Goal: Information Seeking & Learning: Learn about a topic

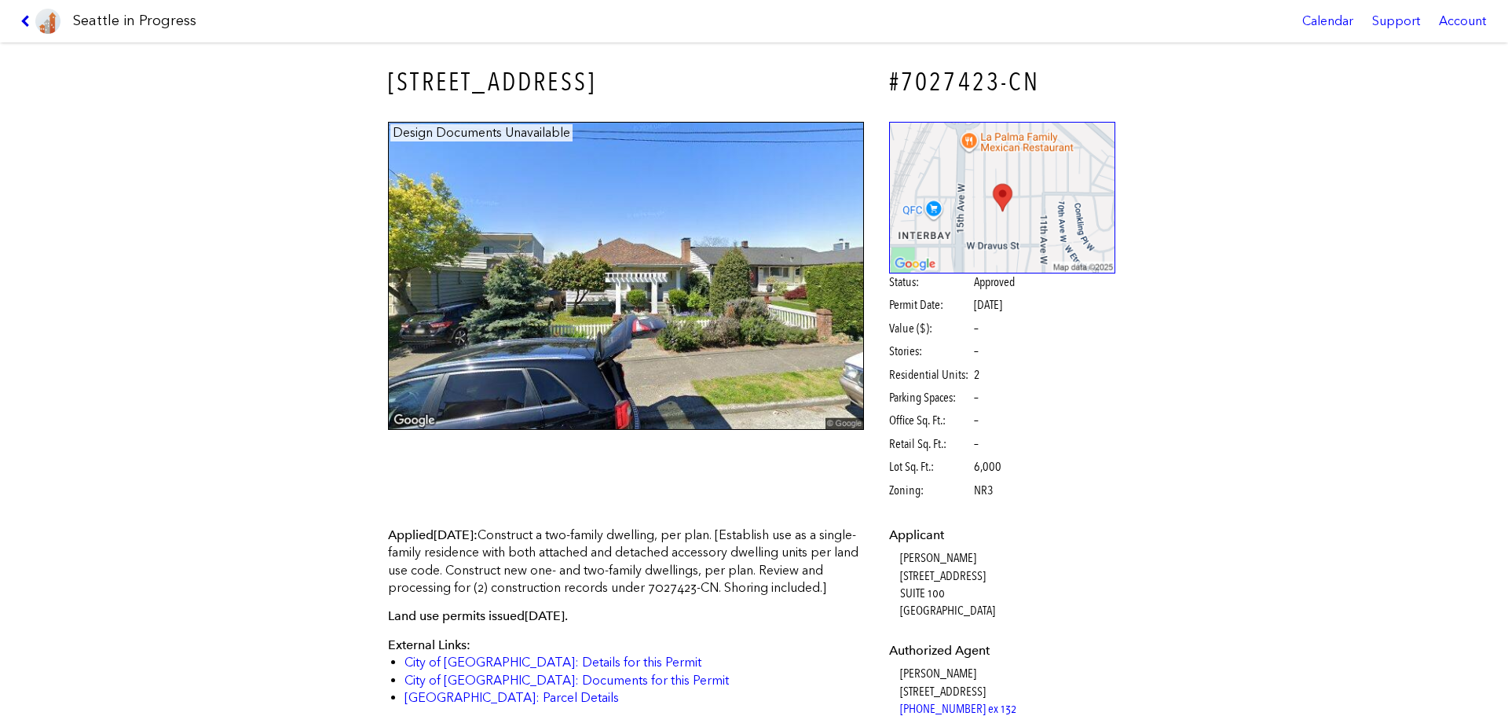
click at [29, 26] on icon at bounding box center [27, 21] width 15 height 13
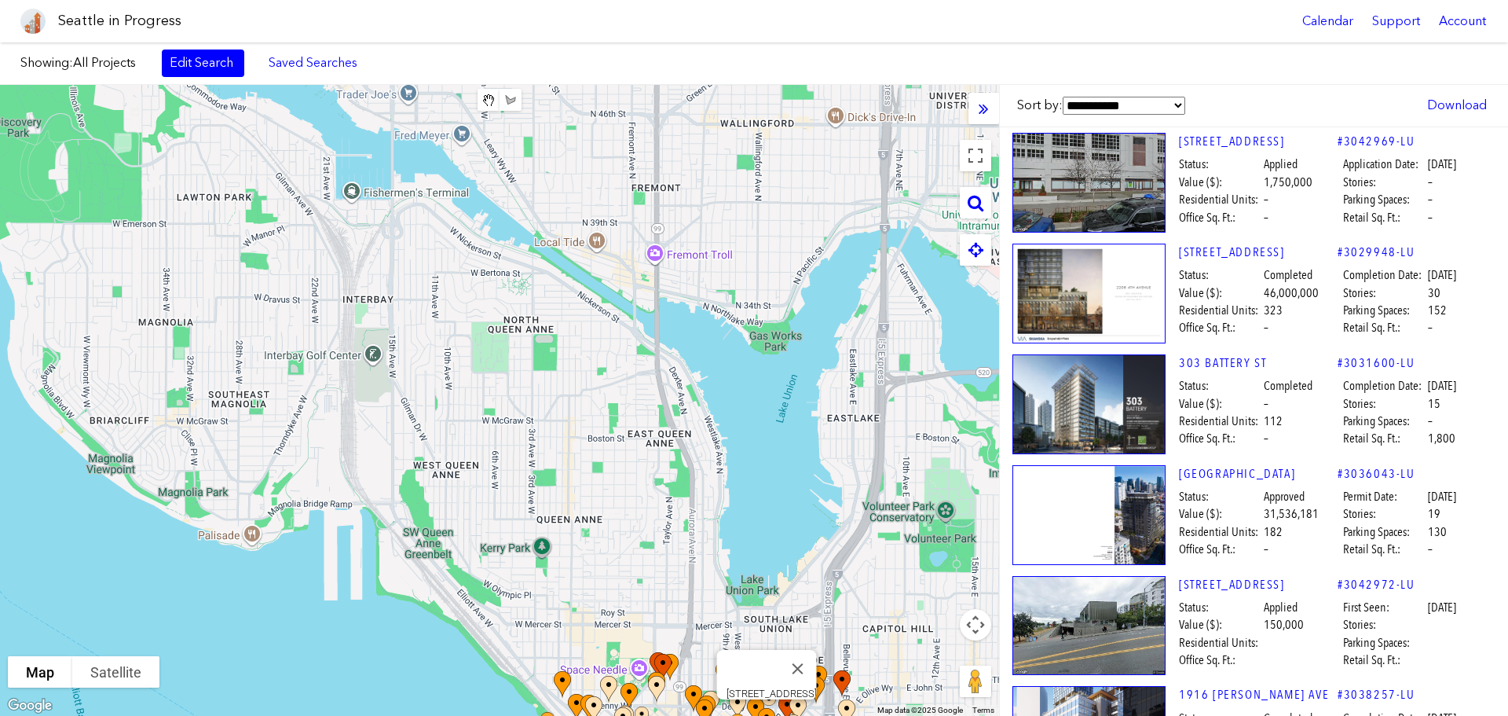
drag, startPoint x: 803, startPoint y: 247, endPoint x: 762, endPoint y: 710, distance: 465.3
click at [754, 715] on html "Seattle in Progress Calendar Support Account About [GEOGRAPHIC_DATA] in Progres…" at bounding box center [754, 358] width 1508 height 716
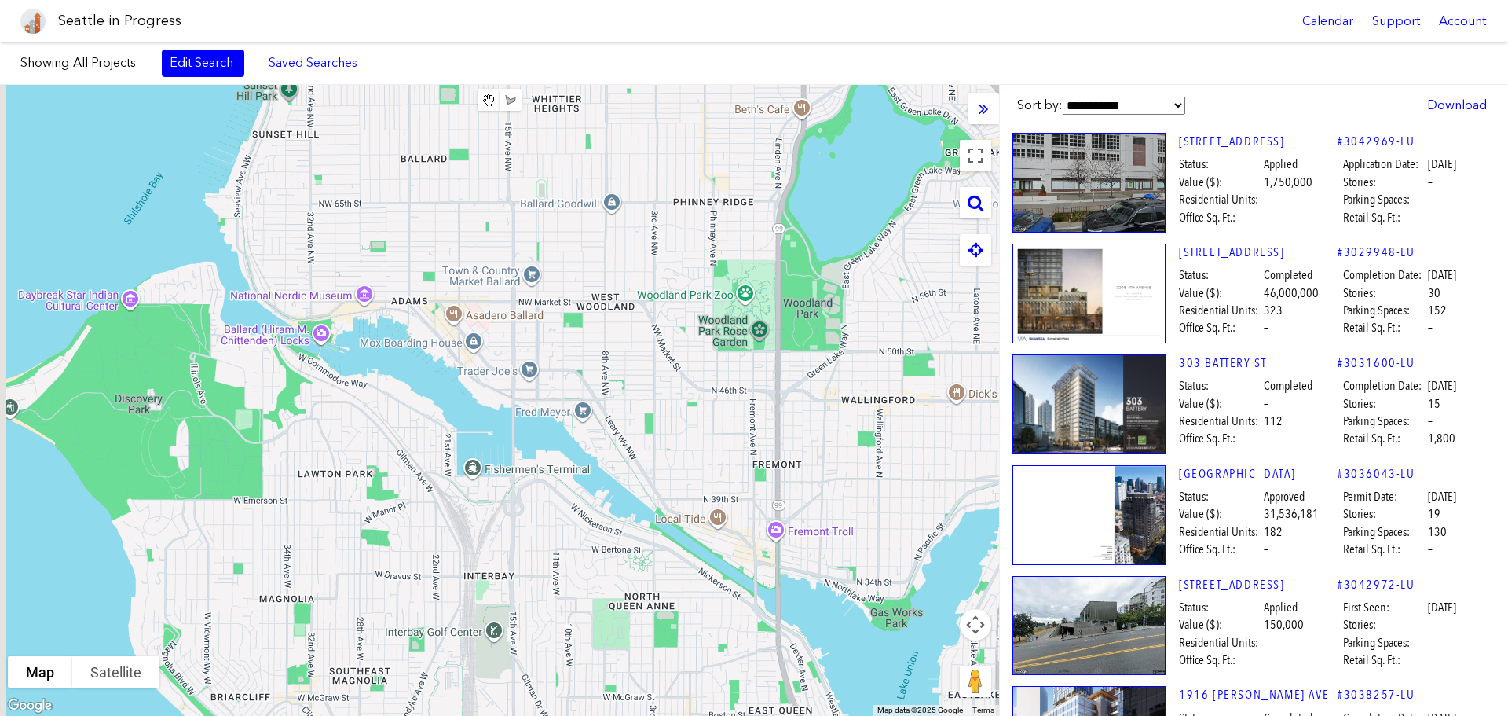
drag, startPoint x: 505, startPoint y: 301, endPoint x: 616, endPoint y: 548, distance: 271.1
click at [616, 550] on div "To navigate, press the arrow keys." at bounding box center [499, 400] width 999 height 631
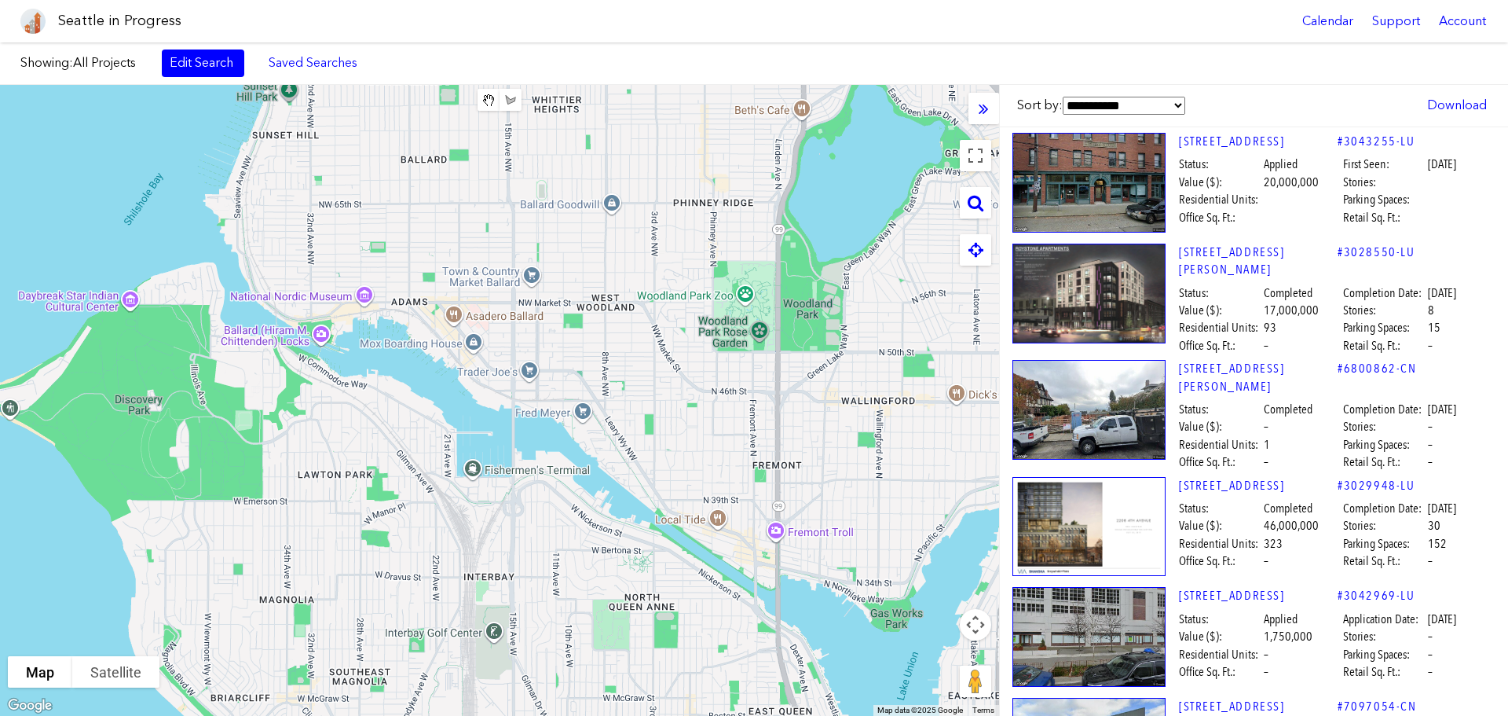
click at [530, 288] on div "To navigate, press the arrow keys." at bounding box center [499, 400] width 999 height 631
click at [566, 391] on div "To navigate, press the arrow keys." at bounding box center [499, 400] width 999 height 631
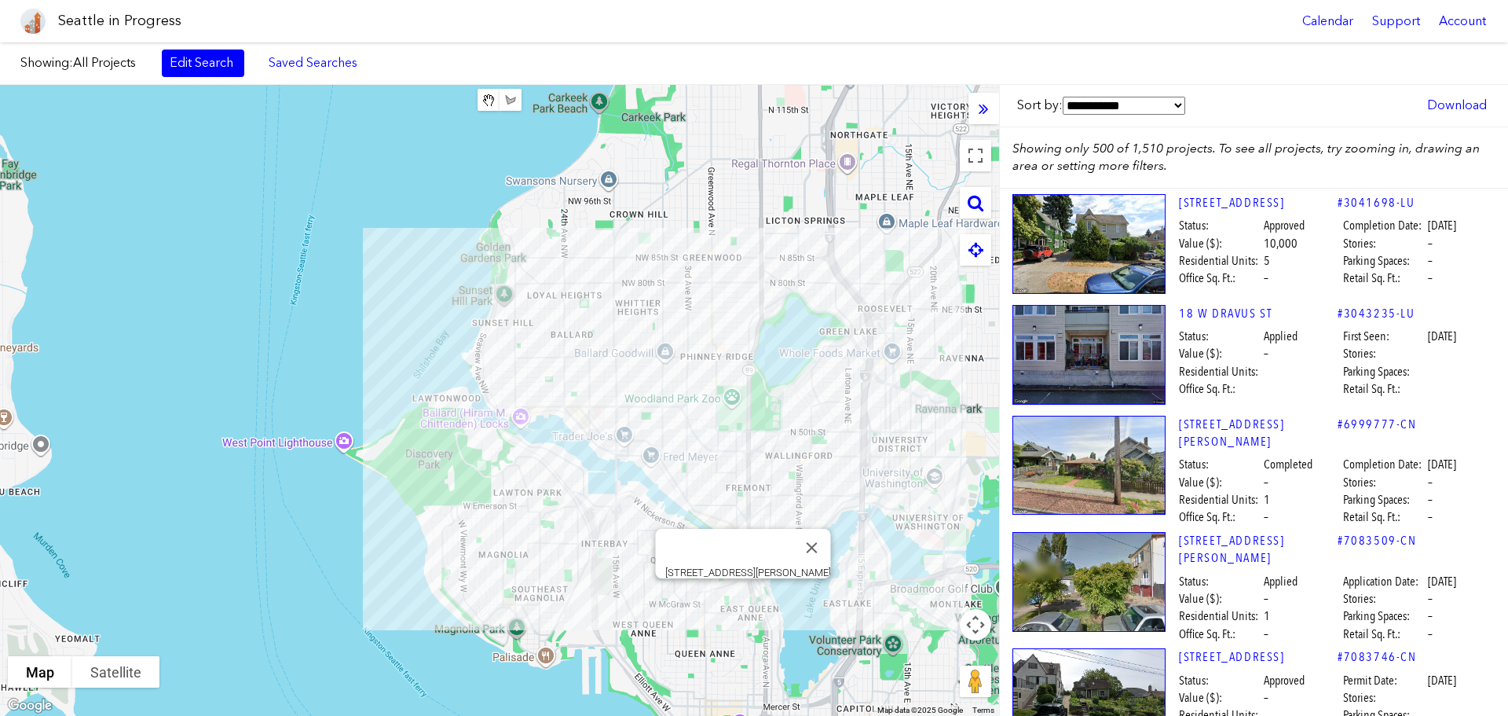
drag, startPoint x: 749, startPoint y: 599, endPoint x: 665, endPoint y: 611, distance: 85.0
click at [635, 545] on div "To navigate, press the arrow keys. [STREET_ADDRESS][PERSON_NAME]" at bounding box center [499, 400] width 999 height 631
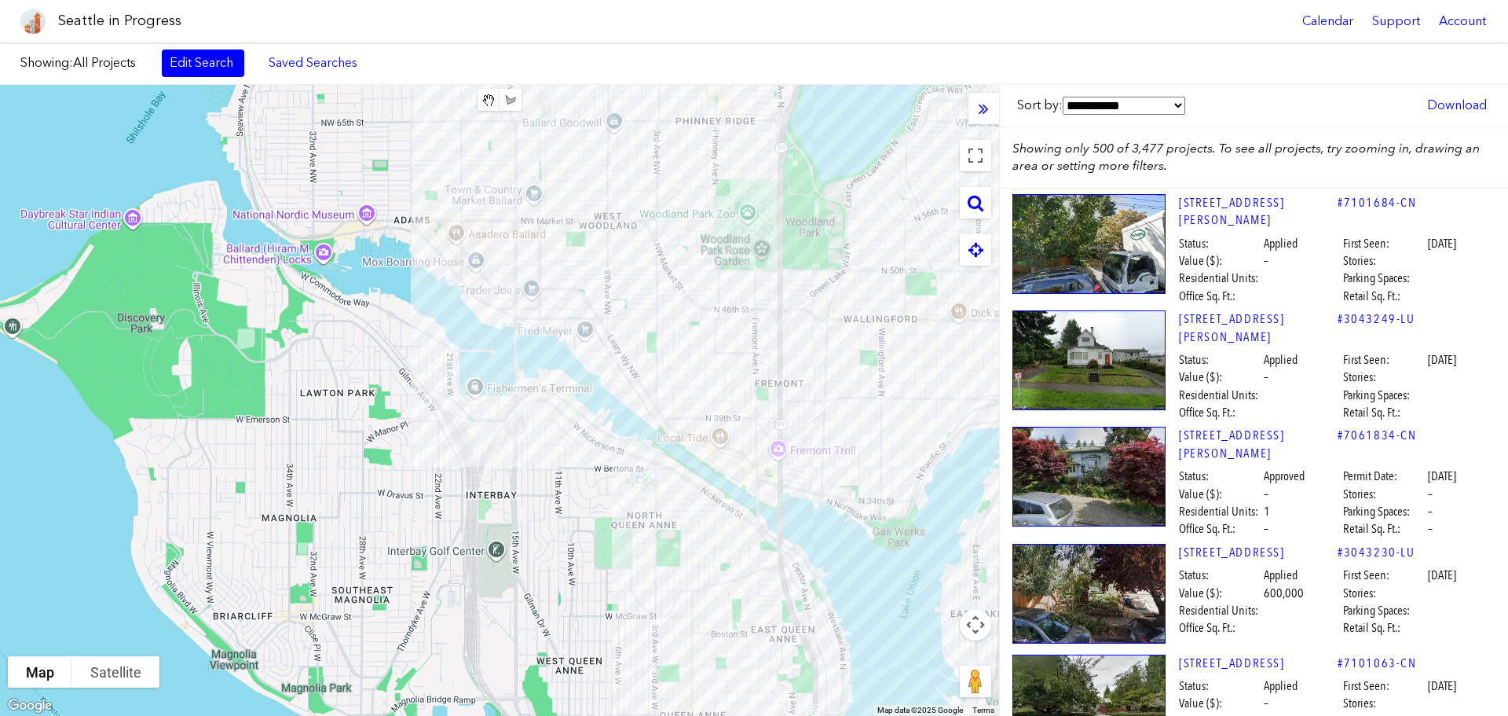
click at [665, 611] on div "To navigate, press the arrow keys." at bounding box center [499, 400] width 999 height 631
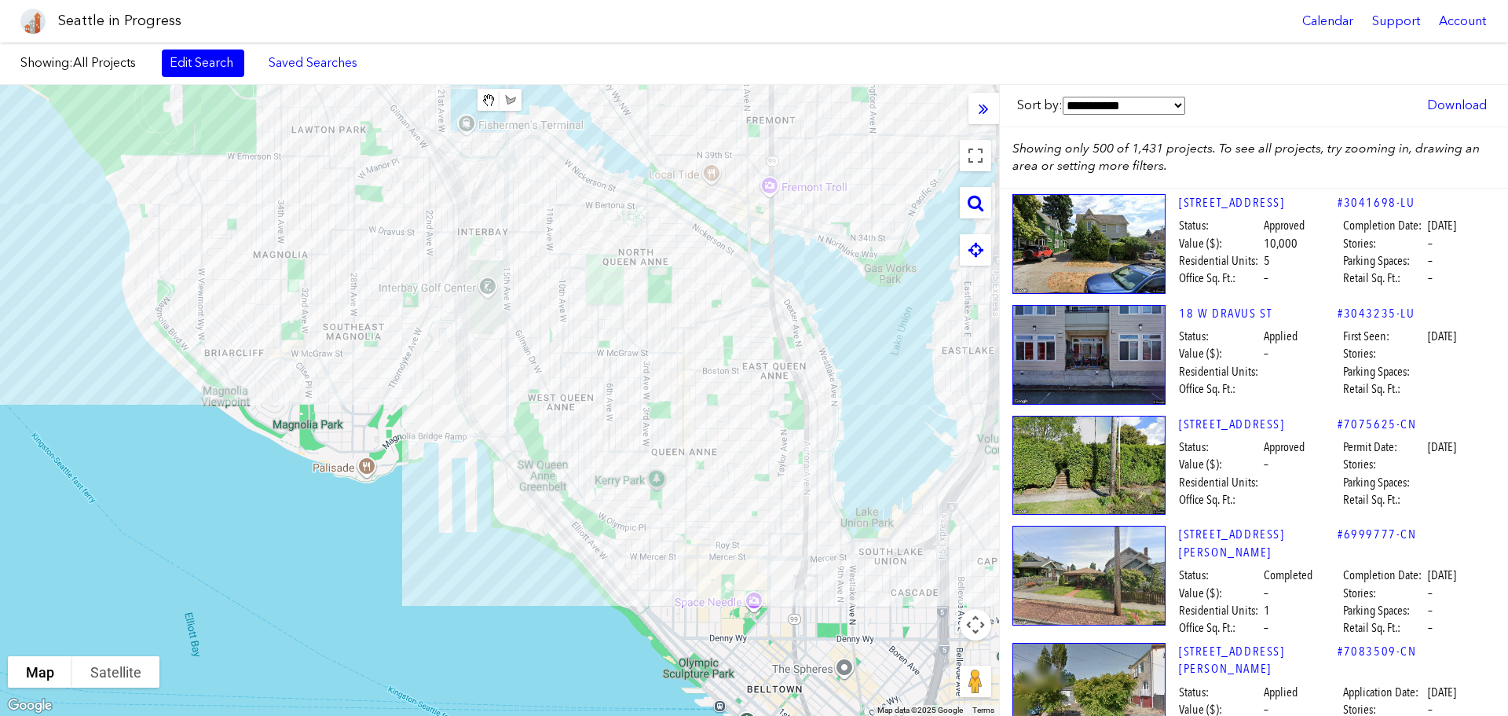
drag, startPoint x: 632, startPoint y: 569, endPoint x: 623, endPoint y: 304, distance: 264.9
click at [623, 304] on div "To navigate, press the arrow keys." at bounding box center [499, 400] width 999 height 631
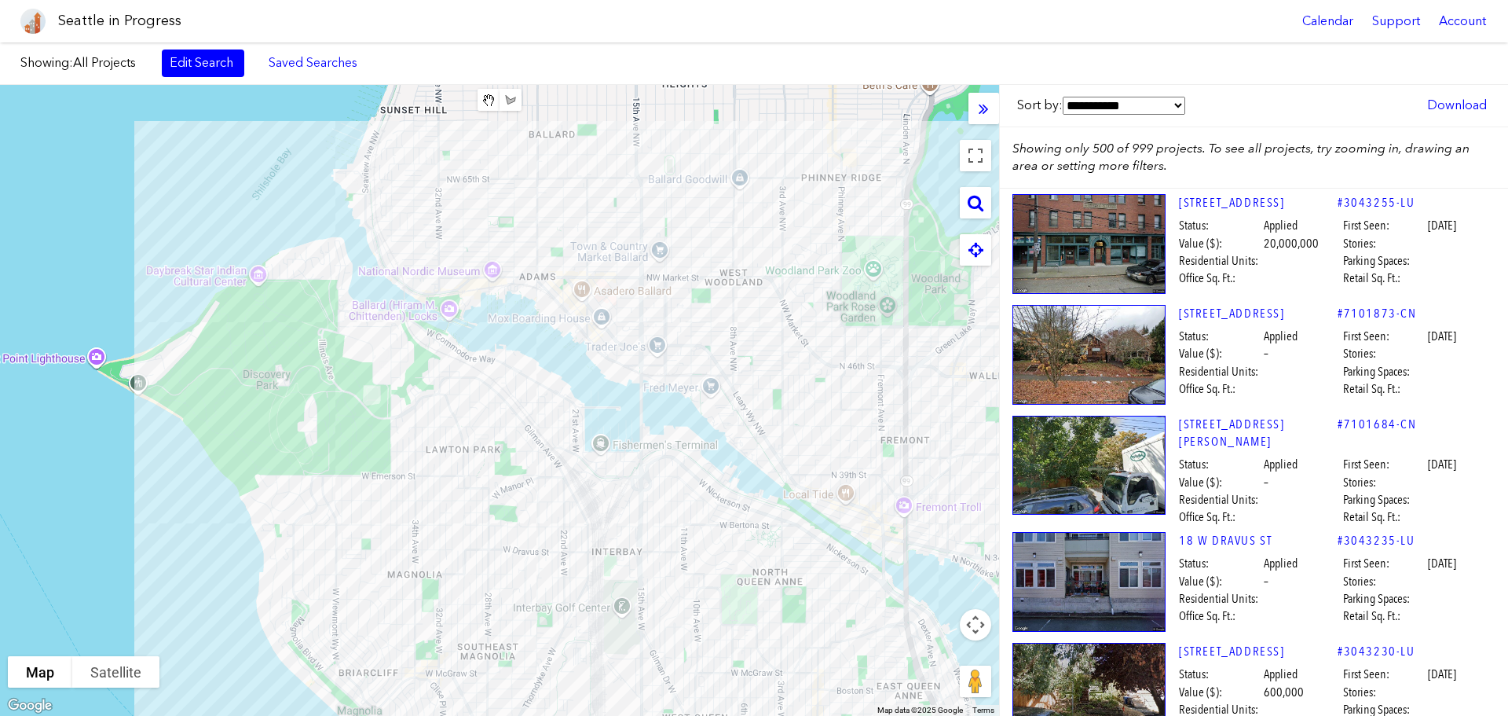
drag, startPoint x: 384, startPoint y: 278, endPoint x: 491, endPoint y: 543, distance: 285.5
click at [491, 543] on div "To navigate, press the arrow keys." at bounding box center [499, 400] width 999 height 631
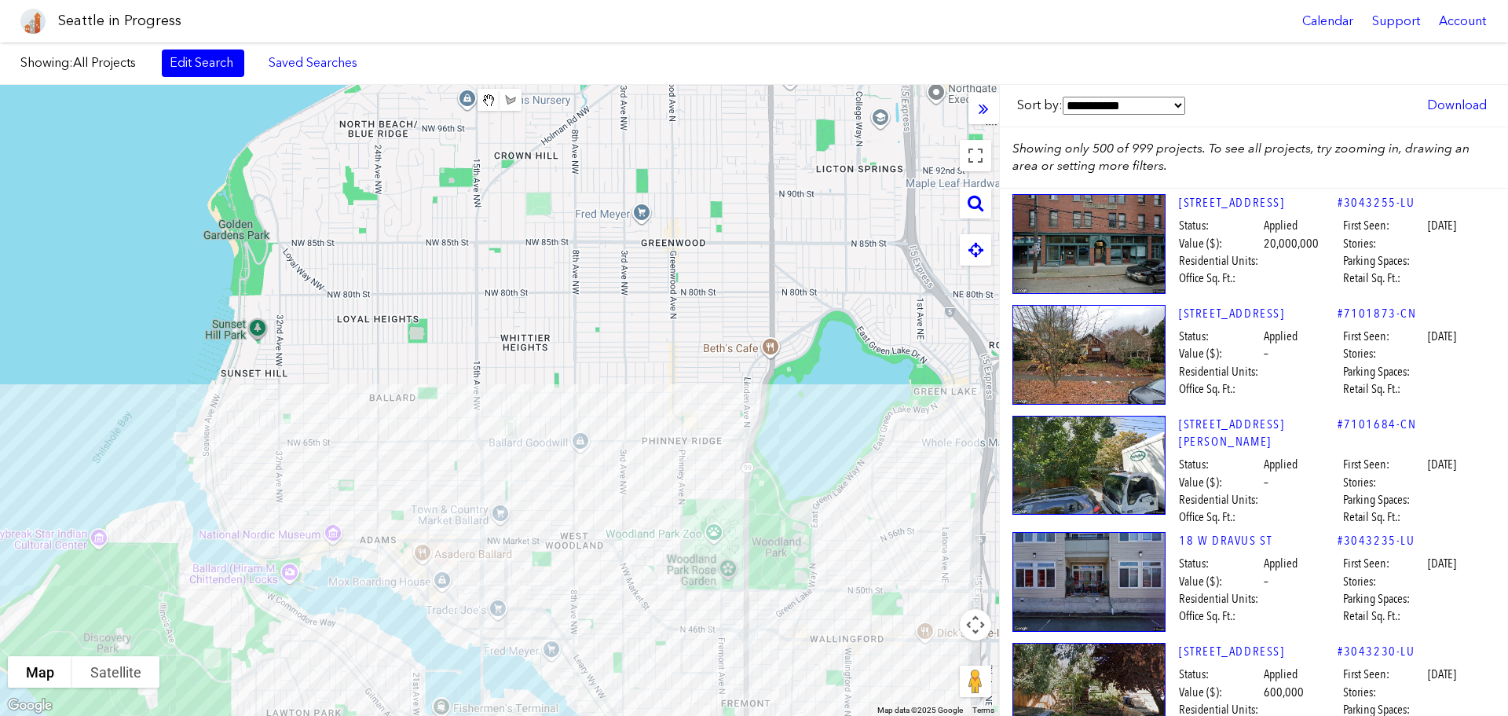
drag, startPoint x: 783, startPoint y: 284, endPoint x: 628, endPoint y: 552, distance: 309.8
click at [625, 549] on div "To navigate, press the arrow keys." at bounding box center [499, 400] width 999 height 631
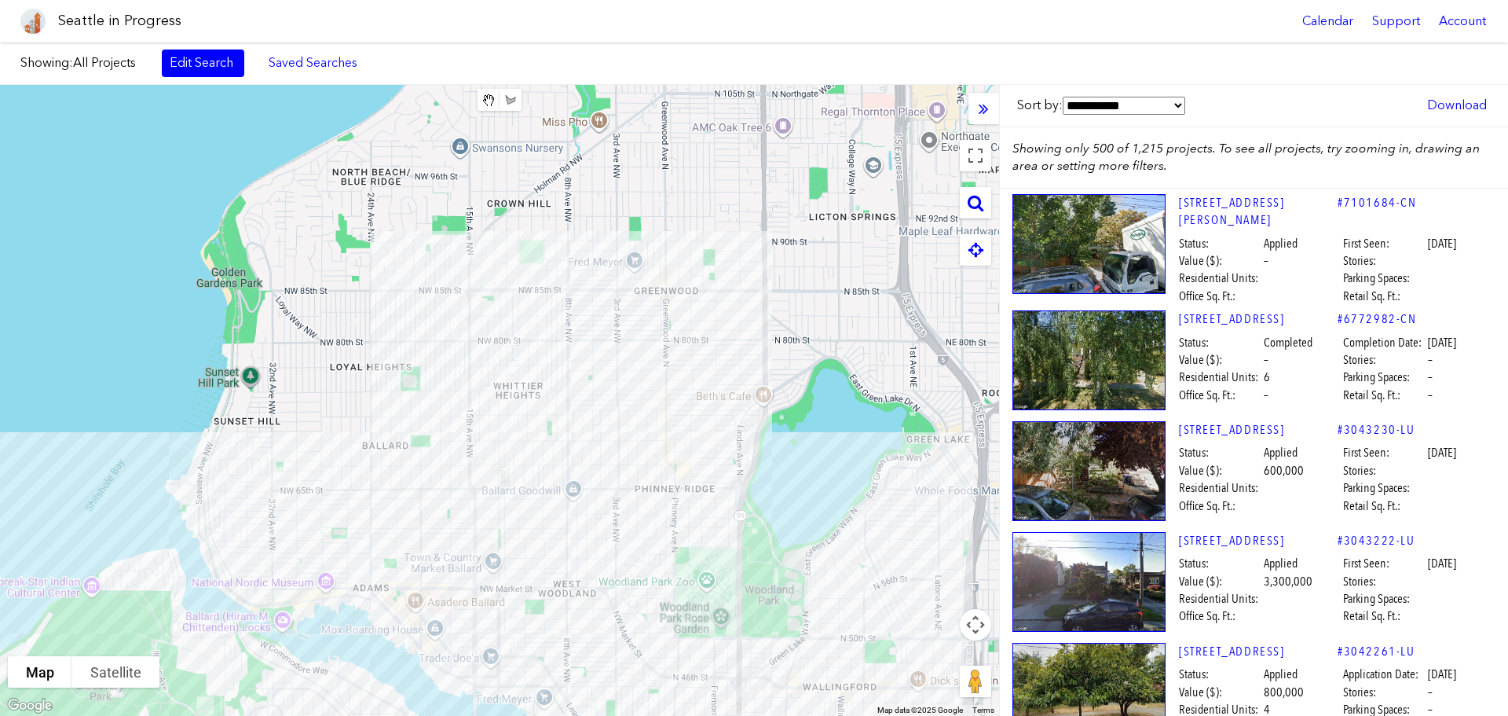
drag, startPoint x: 414, startPoint y: 511, endPoint x: 409, endPoint y: 533, distance: 22.5
click at [409, 533] on div "To navigate, press the arrow keys." at bounding box center [499, 400] width 999 height 631
click at [534, 577] on div "To navigate, press the arrow keys." at bounding box center [499, 400] width 999 height 631
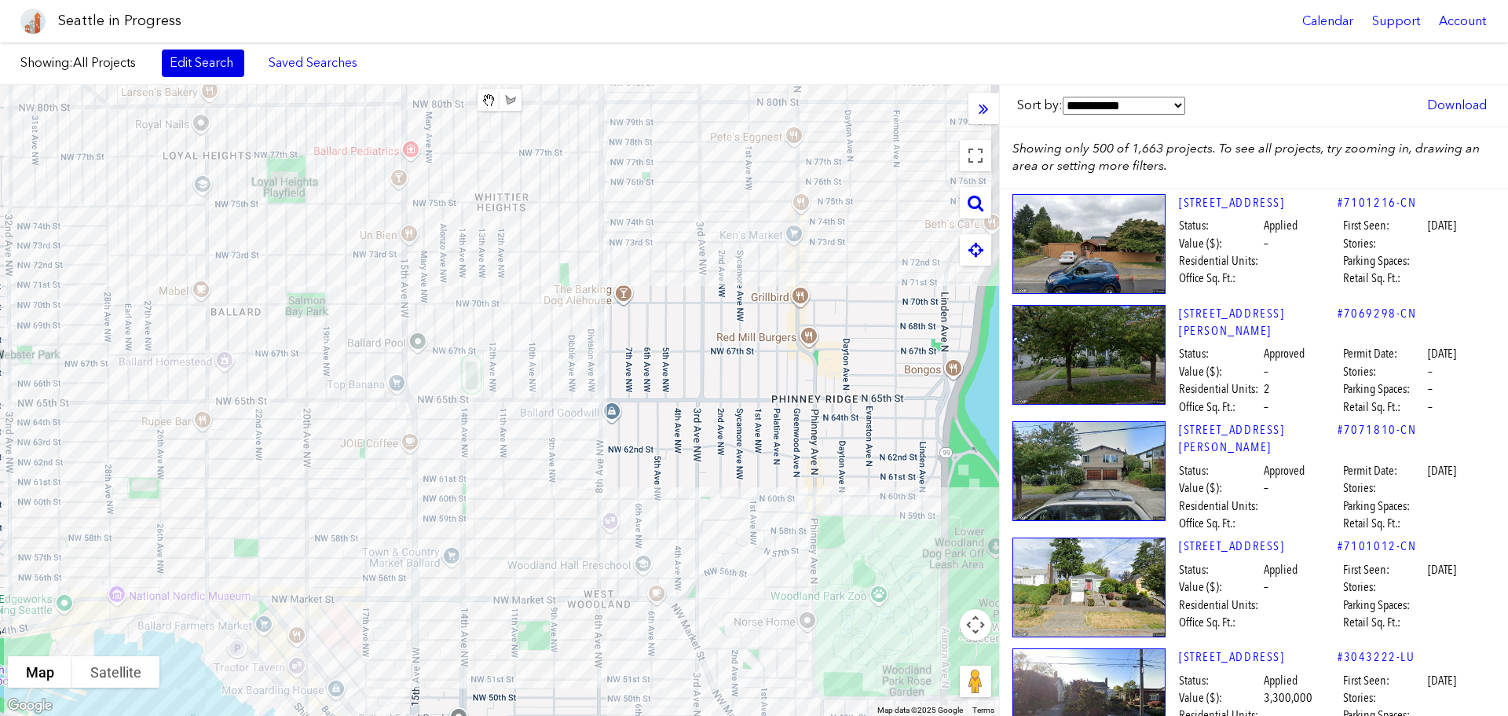
click at [193, 55] on link "Edit Search" at bounding box center [203, 62] width 82 height 27
click at [185, 66] on link "Edit Search" at bounding box center [203, 62] width 82 height 27
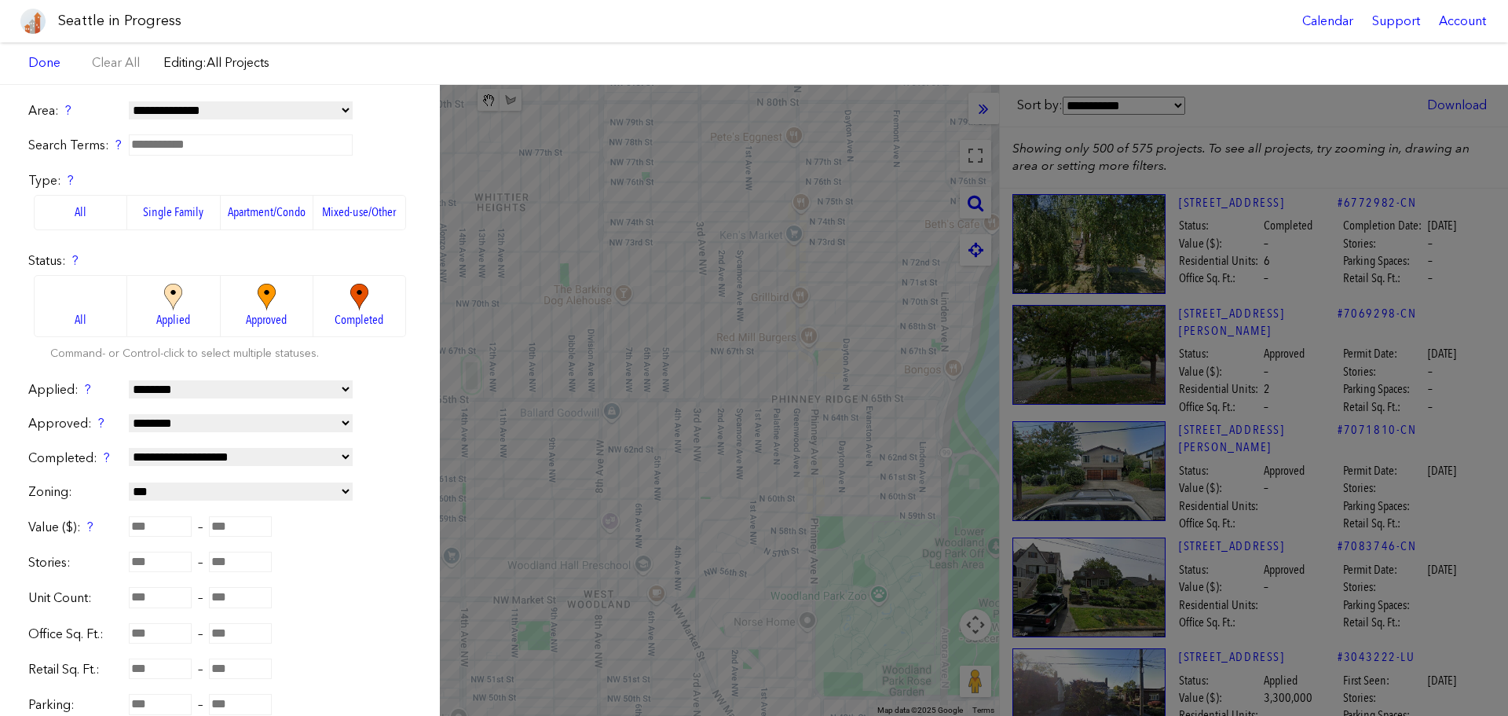
click at [750, 184] on div "**********" at bounding box center [754, 400] width 1508 height 631
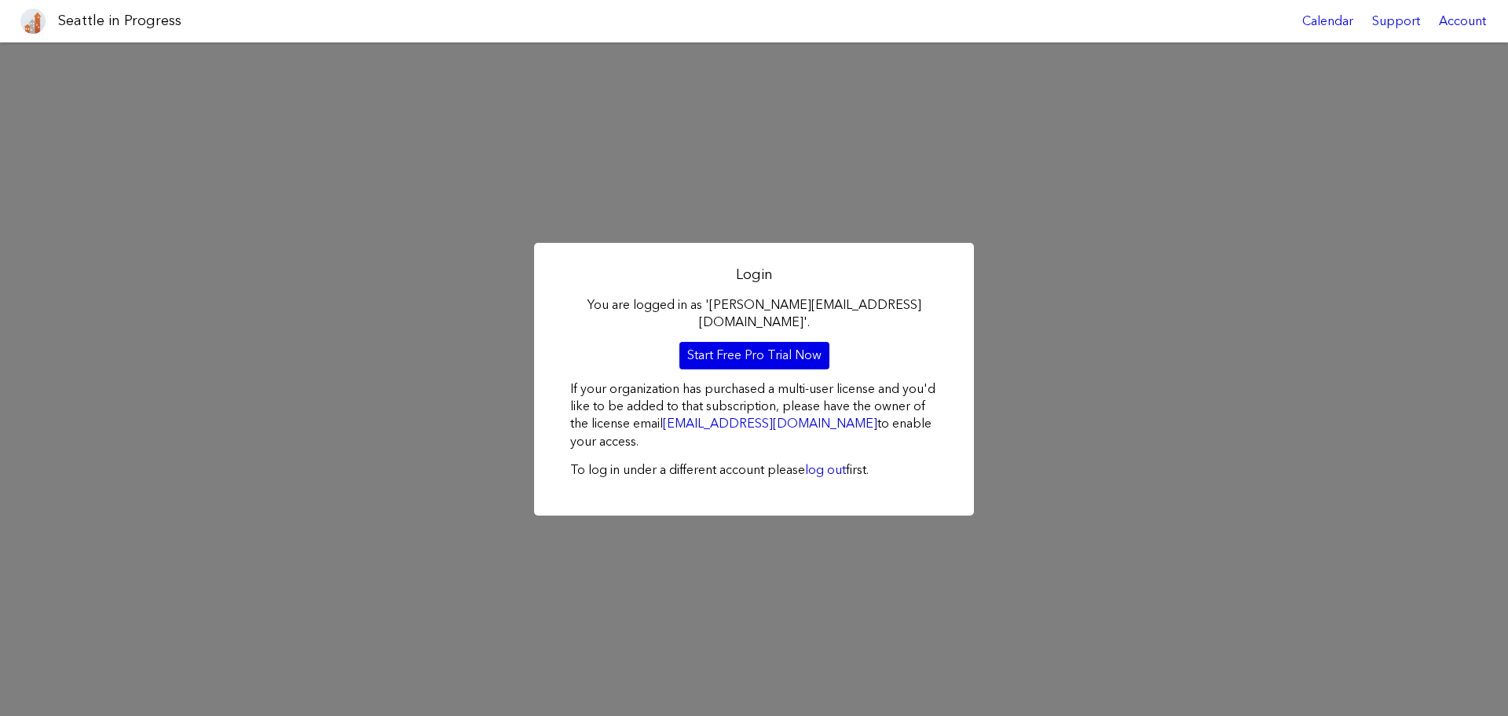
click at [730, 342] on link "Start Free Pro Trial Now" at bounding box center [755, 355] width 150 height 27
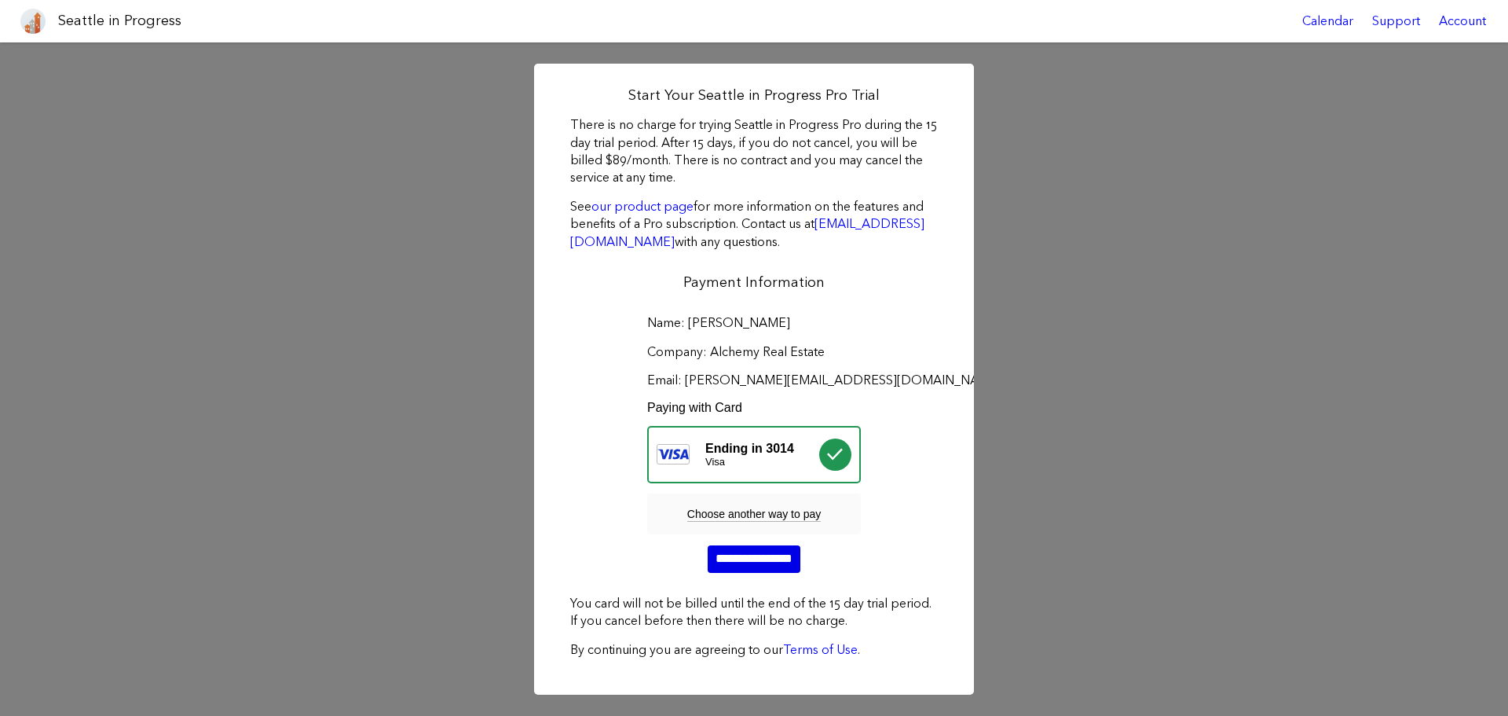
click at [735, 552] on input "**********" at bounding box center [754, 558] width 93 height 27
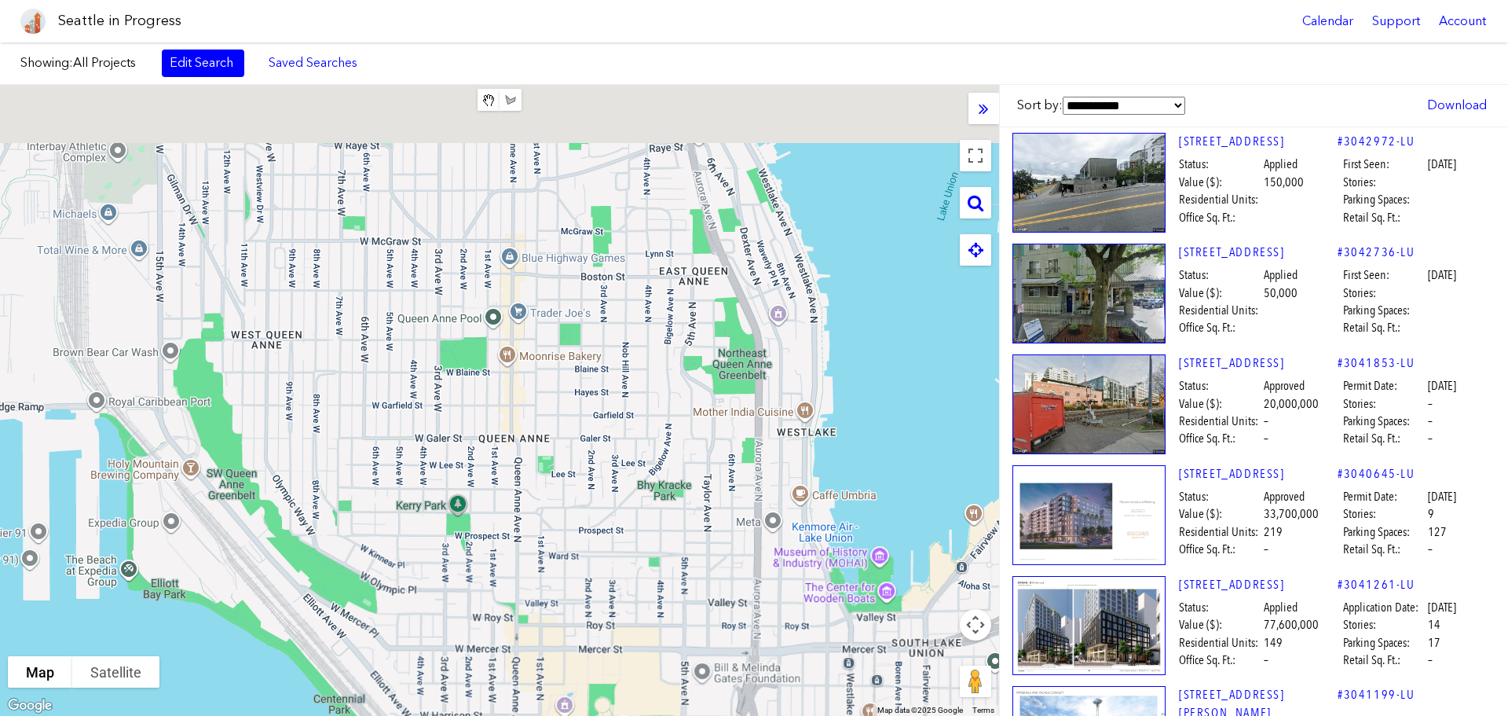
drag, startPoint x: 604, startPoint y: 184, endPoint x: 565, endPoint y: 752, distance: 569.4
click at [565, 715] on html "Seattle in Progress Calendar Support Account About Seattle in Progress Data Get…" at bounding box center [754, 358] width 1508 height 716
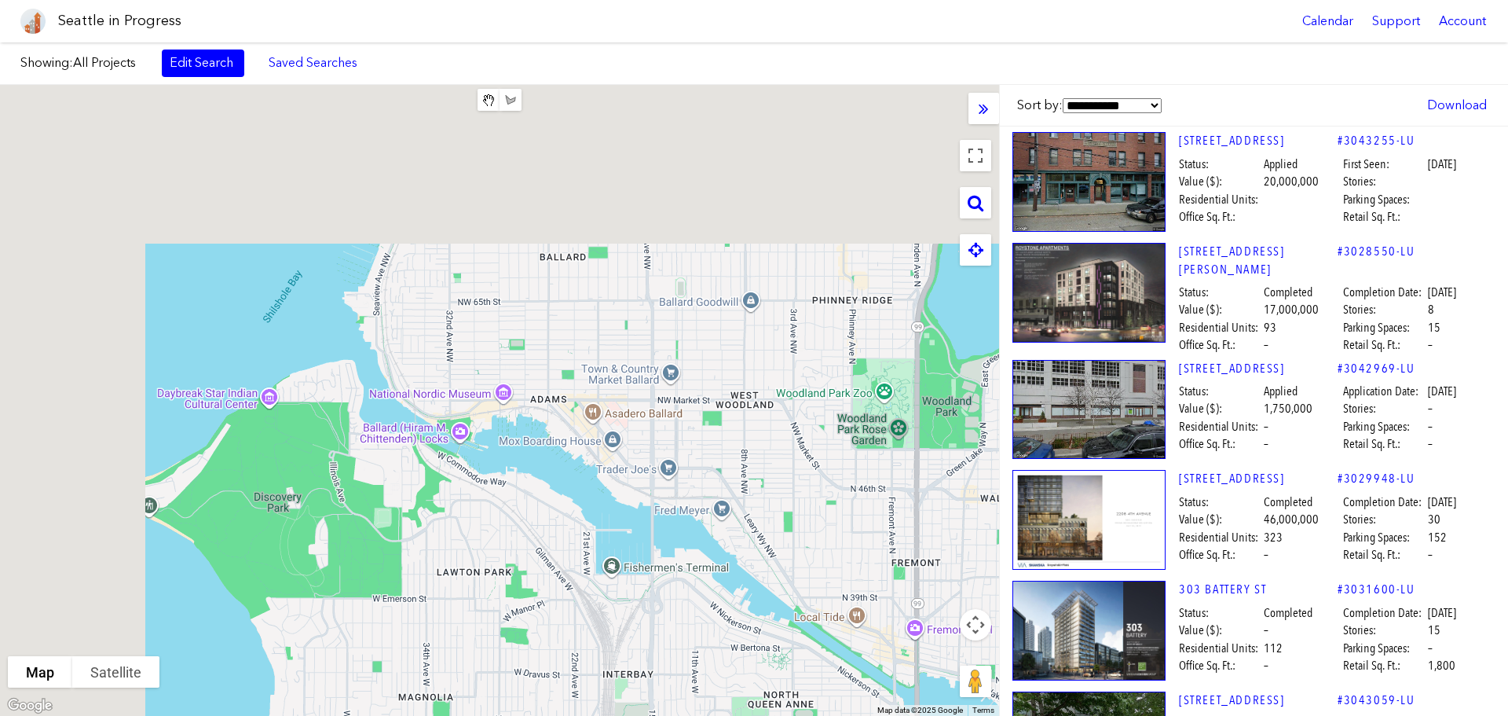
drag, startPoint x: 526, startPoint y: 282, endPoint x: 870, endPoint y: 749, distance: 579.8
click at [870, 715] on html "Seattle in Progress Calendar Support Account About Seattle in Progress Data Get…" at bounding box center [754, 358] width 1508 height 716
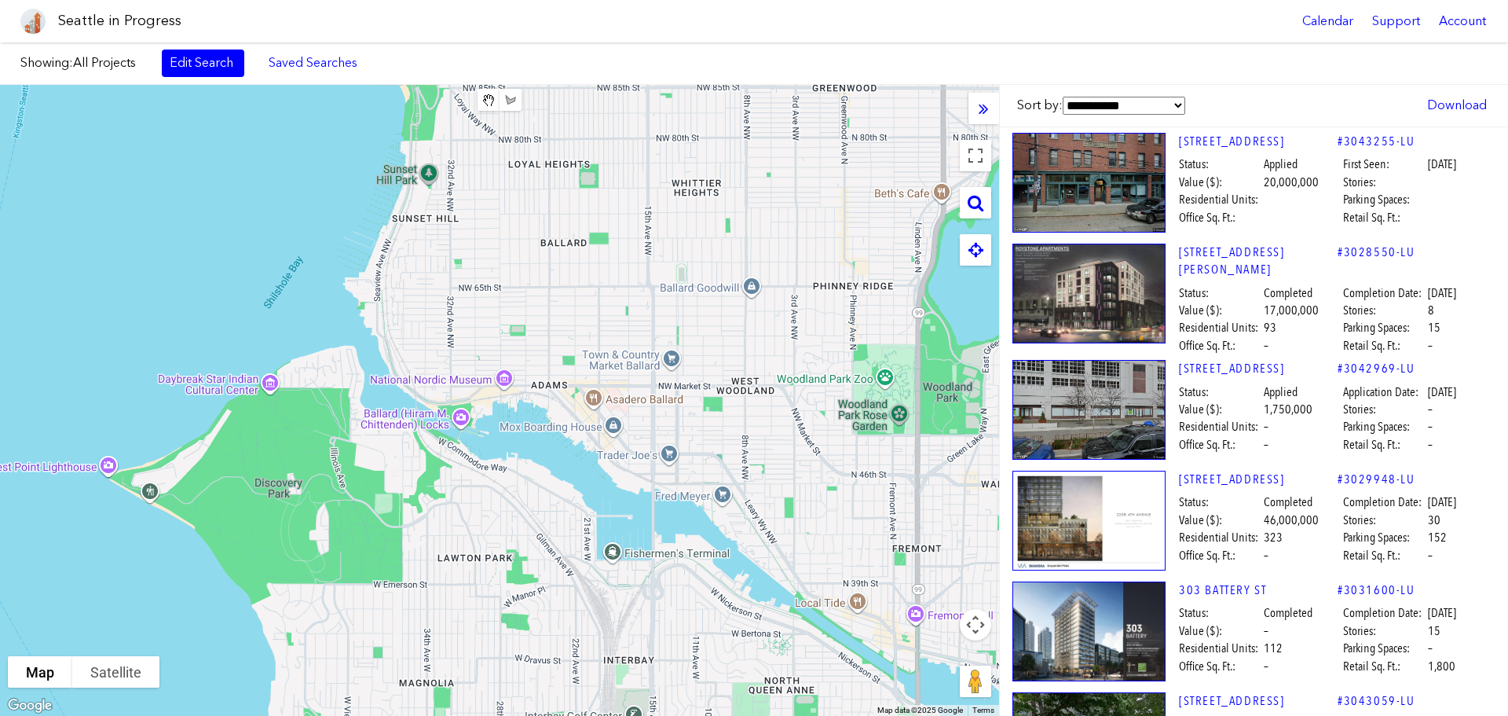
drag, startPoint x: 864, startPoint y: 374, endPoint x: 680, endPoint y: 192, distance: 258.3
click at [818, 519] on div "To navigate, press the arrow keys." at bounding box center [499, 400] width 999 height 631
click at [691, 320] on div "To navigate, press the arrow keys." at bounding box center [499, 400] width 999 height 631
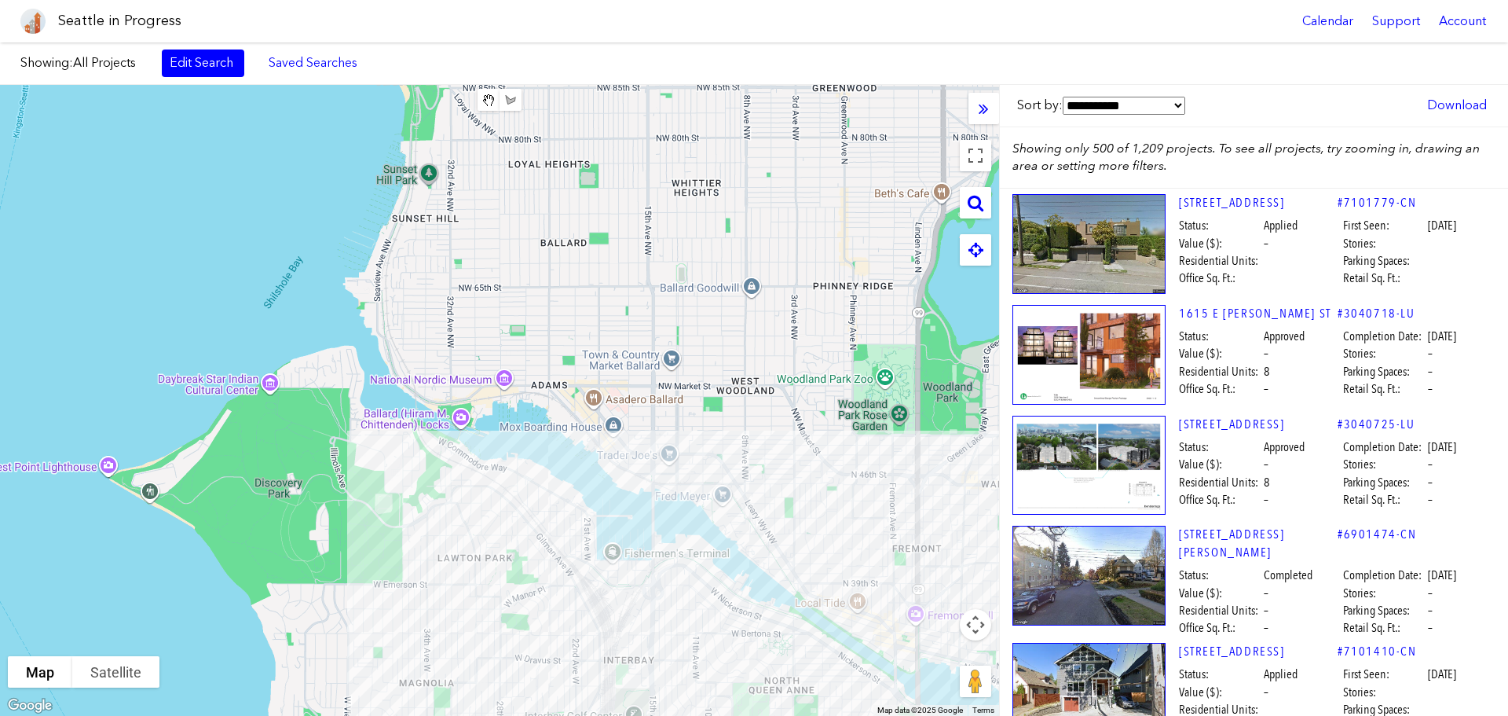
drag, startPoint x: 631, startPoint y: 146, endPoint x: 0, endPoint y: 169, distance: 631.3
click at [586, 257] on div "To navigate, press the arrow keys." at bounding box center [499, 400] width 999 height 631
click at [755, 335] on div "To navigate, press the arrow keys." at bounding box center [499, 400] width 999 height 631
click at [687, 207] on div "To navigate, press the arrow keys." at bounding box center [499, 400] width 999 height 631
click at [552, 313] on div "To navigate, press the arrow keys." at bounding box center [499, 400] width 999 height 631
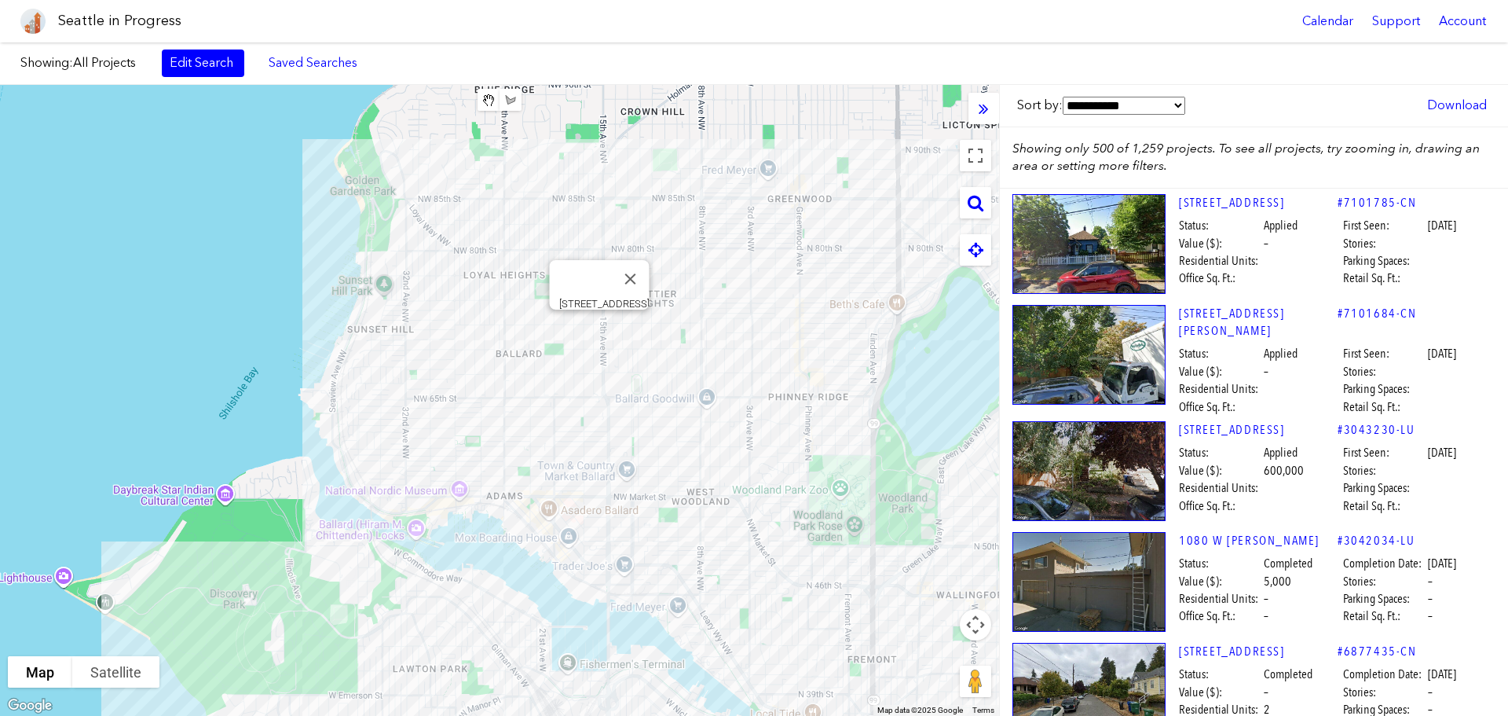
click at [597, 325] on div "To navigate, press the arrow keys. 7001 15TH AVE NW" at bounding box center [499, 400] width 999 height 631
click at [430, 291] on div "To navigate, press the arrow keys." at bounding box center [499, 400] width 999 height 631
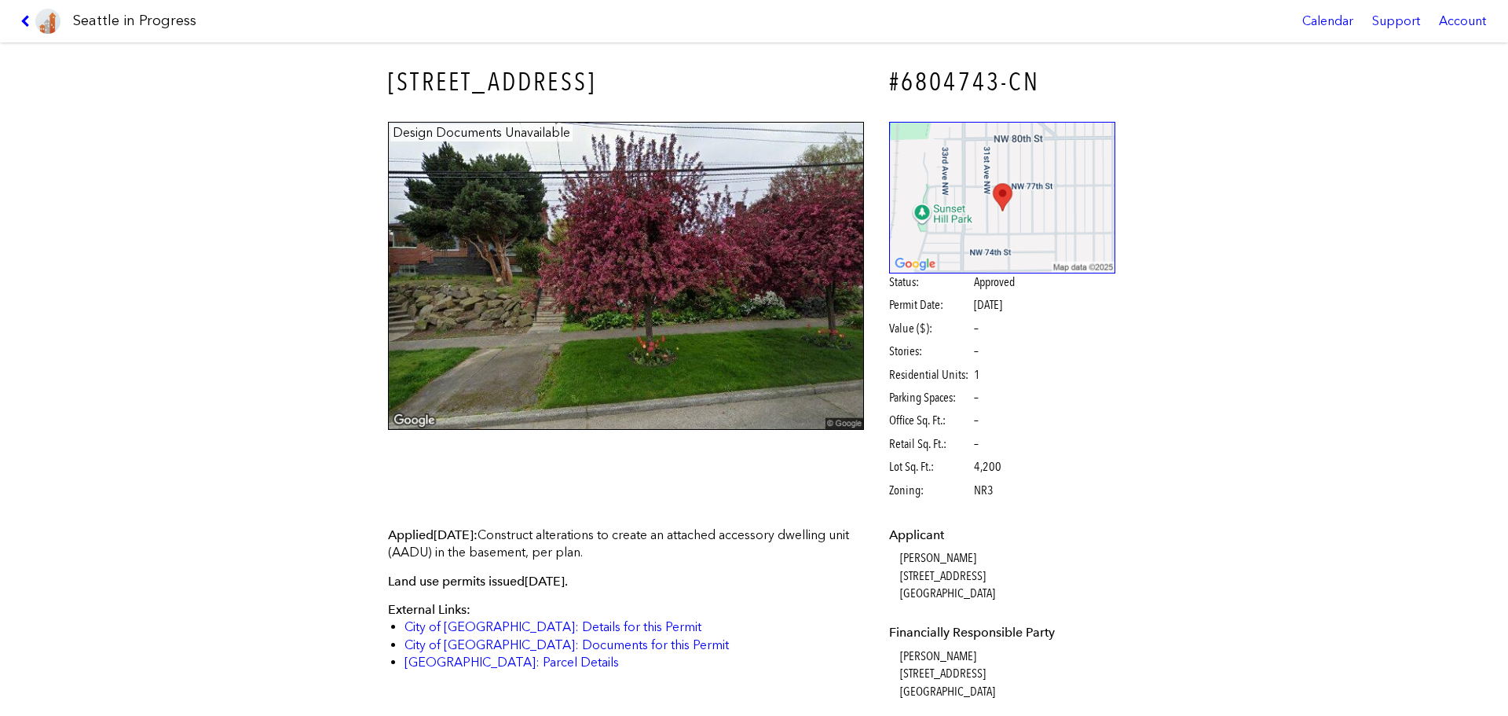
click at [13, 24] on div "Seattle in Progress Calendar Support Account" at bounding box center [754, 21] width 1508 height 42
click at [25, 31] on link at bounding box center [40, 21] width 53 height 42
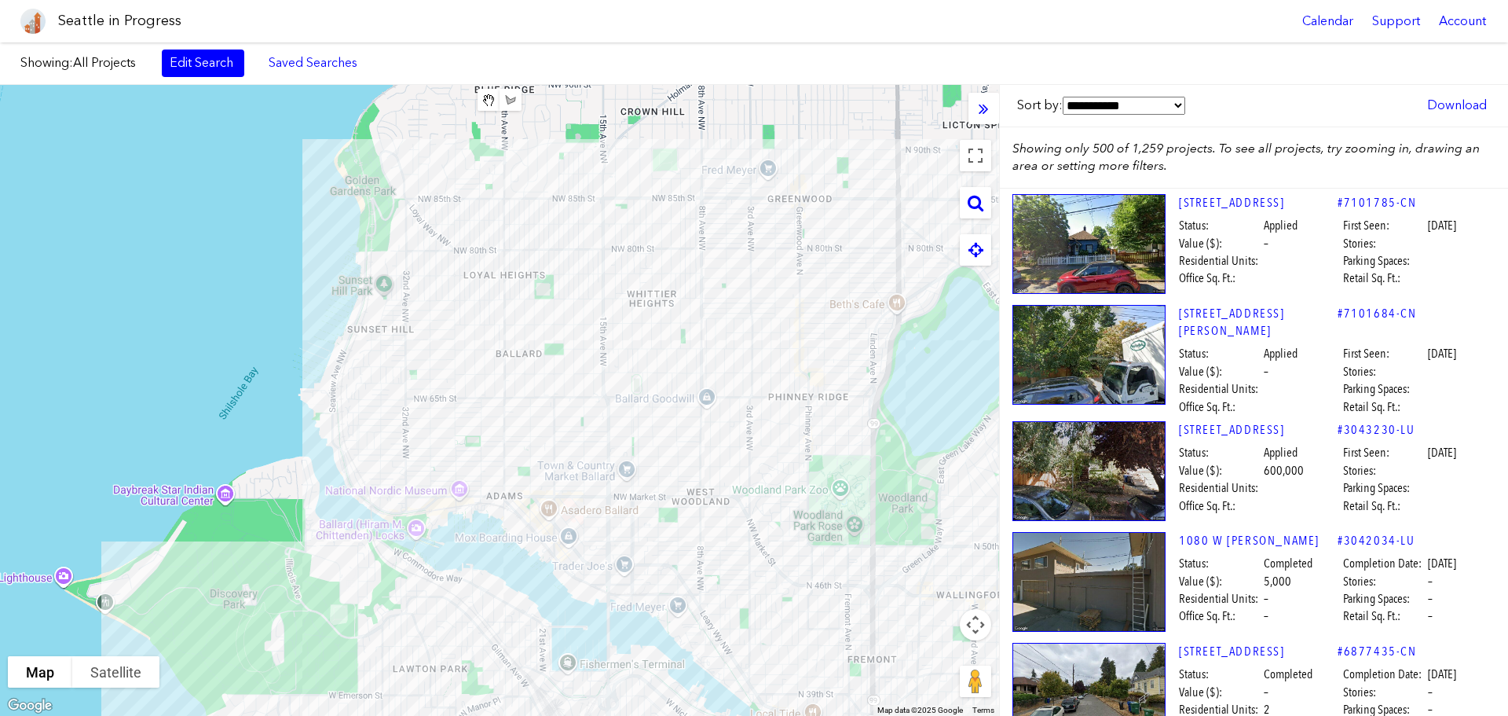
drag, startPoint x: 760, startPoint y: 315, endPoint x: 189, endPoint y: 269, distance: 573.0
click at [128, 280] on div "To navigate, press the arrow keys." at bounding box center [499, 400] width 999 height 631
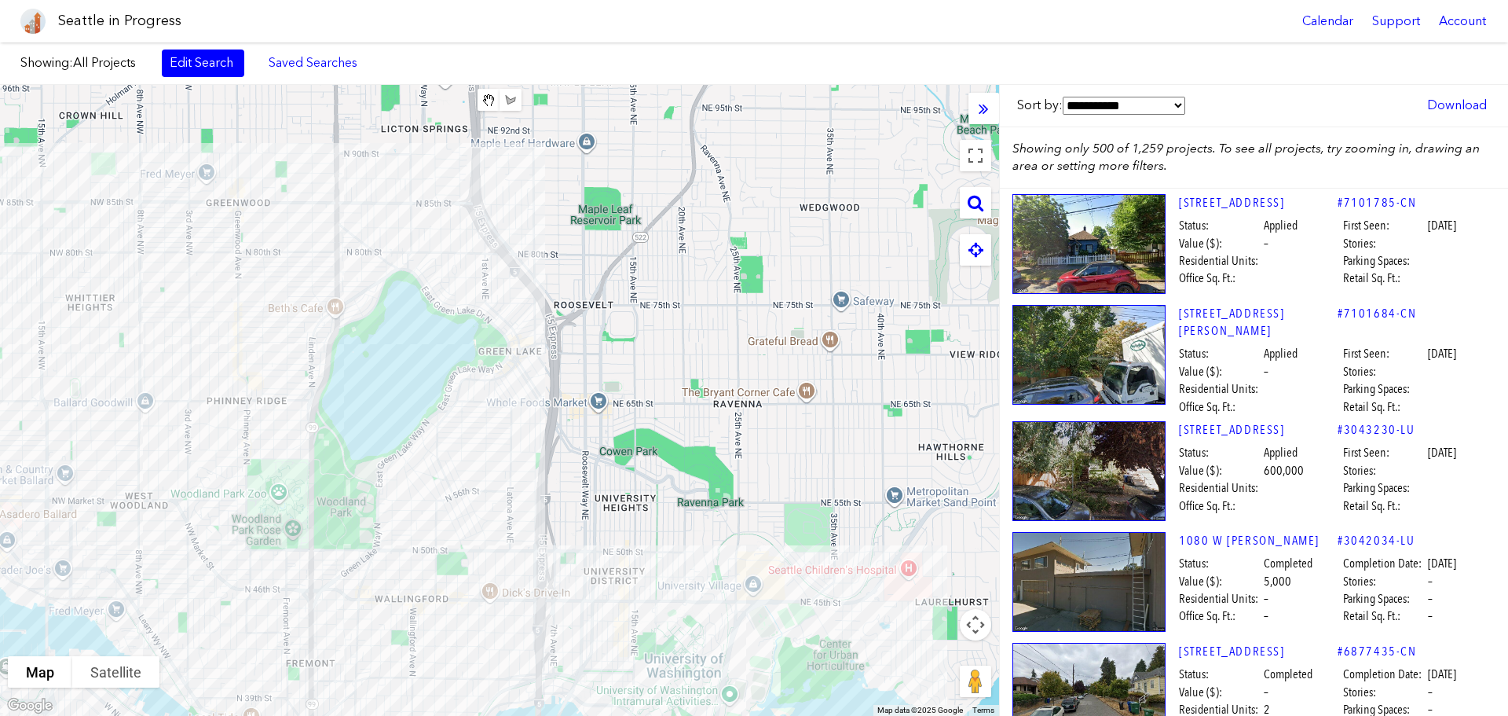
drag, startPoint x: 757, startPoint y: 167, endPoint x: 195, endPoint y: 164, distance: 561.7
click at [195, 164] on div "To navigate, press the arrow keys." at bounding box center [499, 400] width 999 height 631
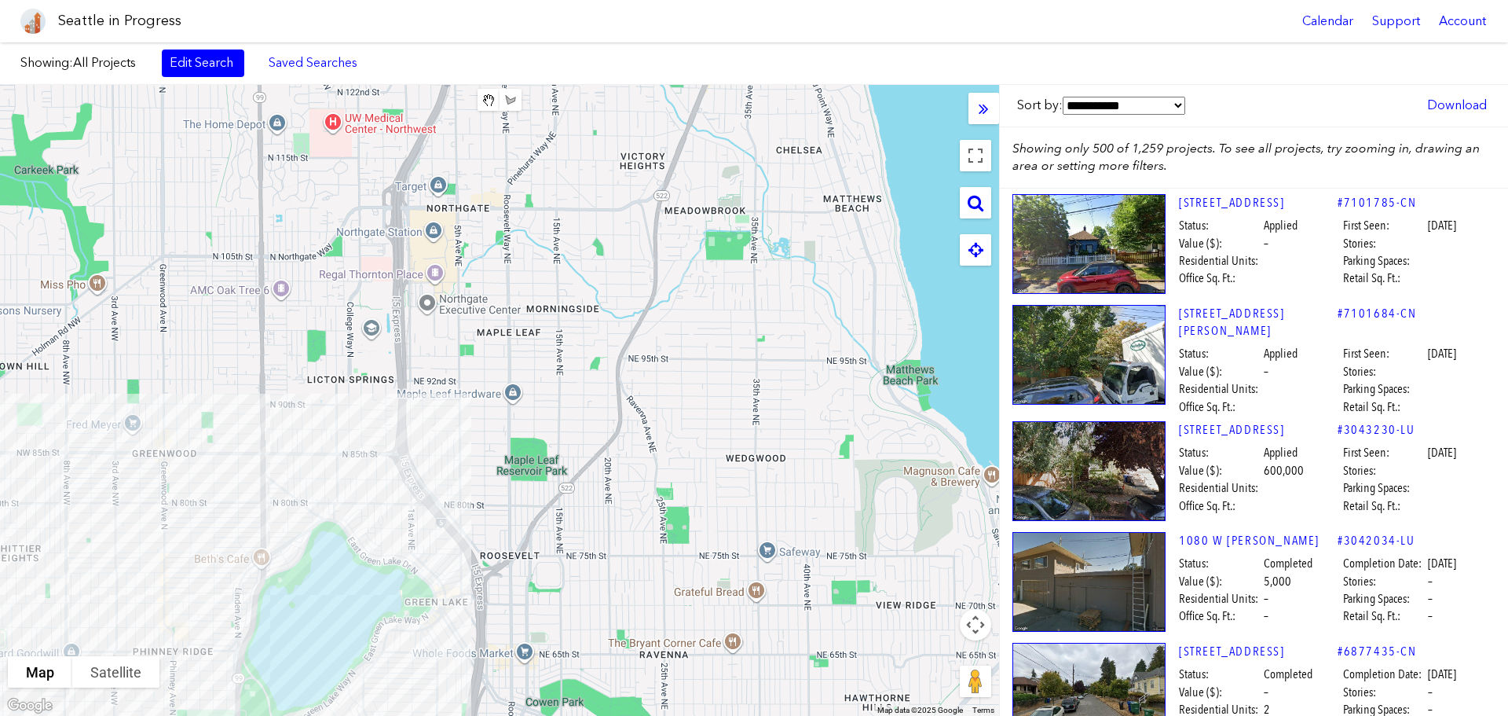
drag, startPoint x: 872, startPoint y: 251, endPoint x: 801, endPoint y: 587, distance: 343.8
click at [796, 598] on div "To navigate, press the arrow keys. 3839 ASHWORTH AVE N" at bounding box center [499, 400] width 999 height 631
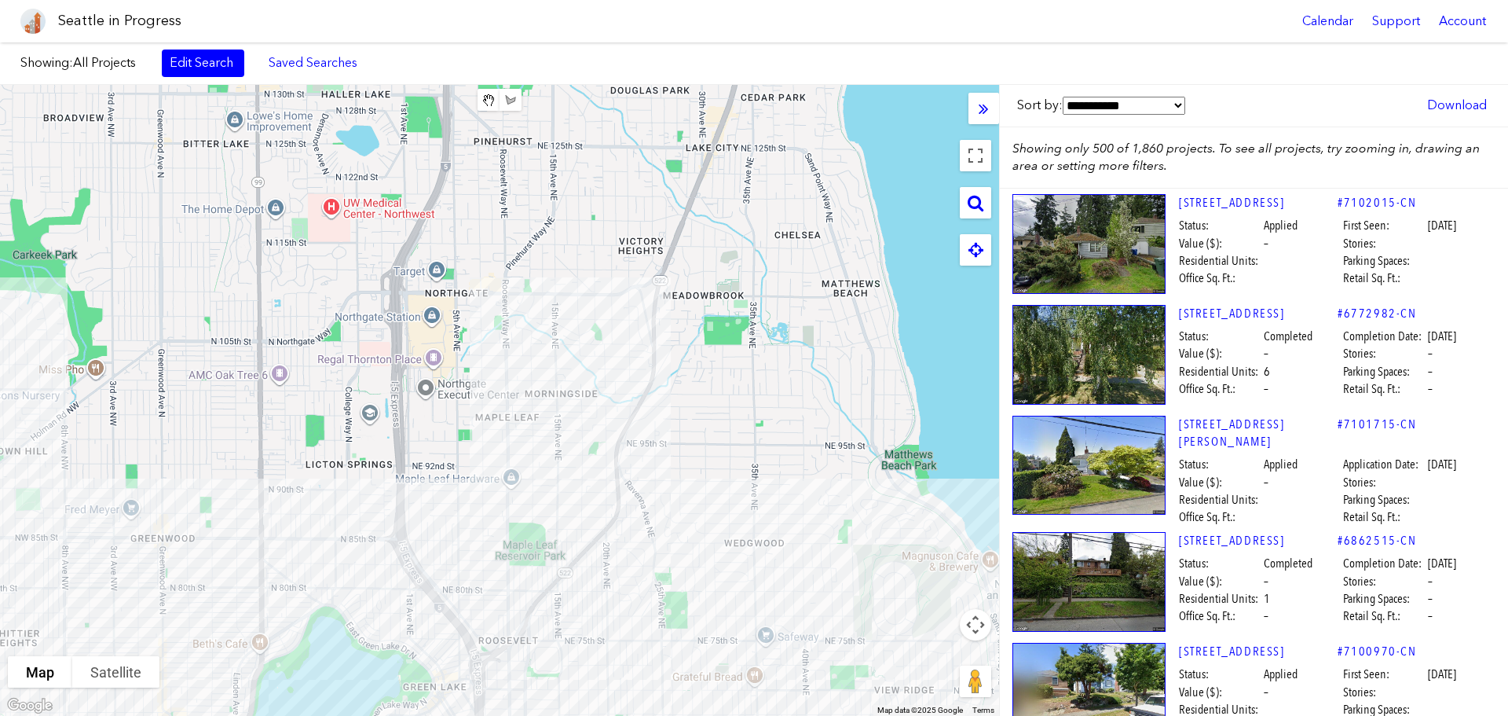
click at [801, 271] on div "To navigate, press the arrow keys." at bounding box center [499, 400] width 999 height 631
click at [764, 327] on div "To navigate, press the arrow keys." at bounding box center [499, 400] width 999 height 631
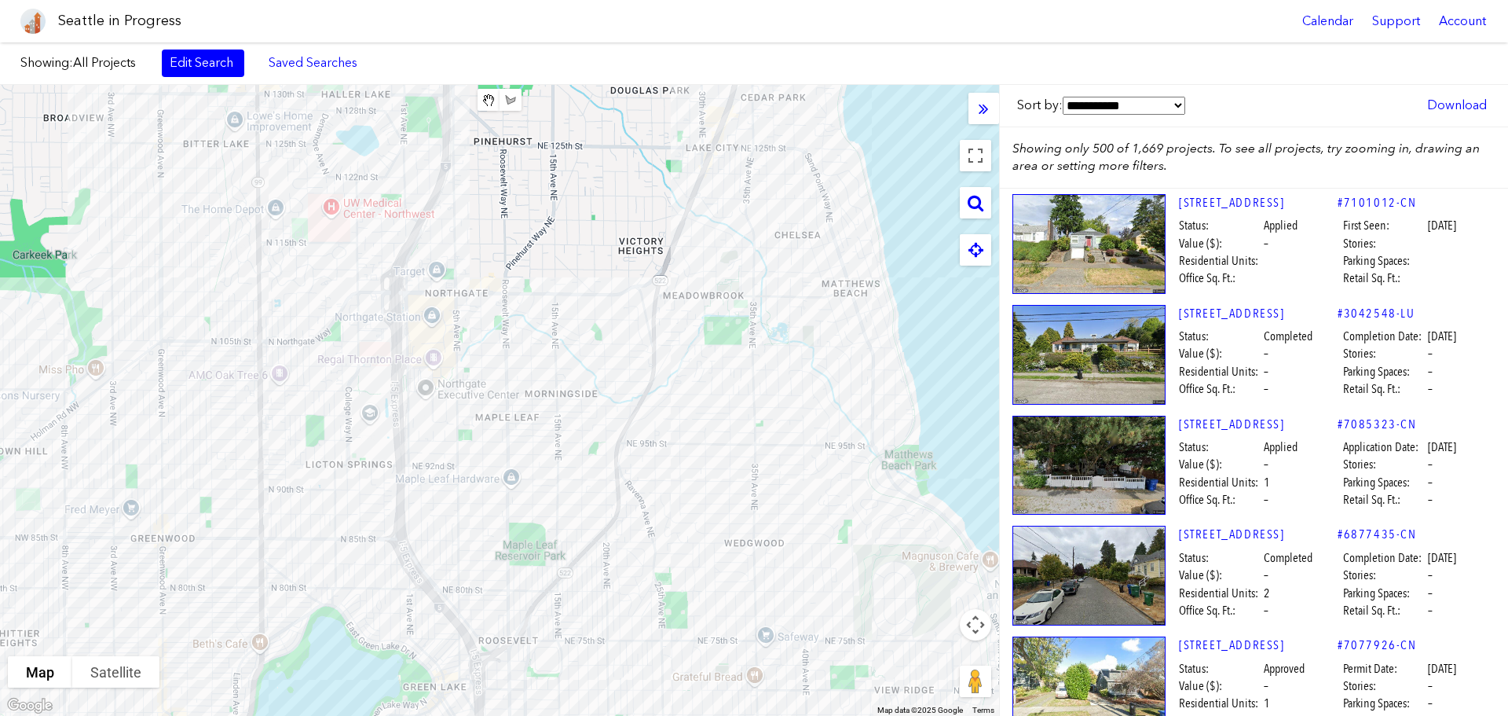
click at [610, 604] on div "To navigate, press the arrow keys." at bounding box center [499, 400] width 999 height 631
click at [608, 600] on div "To navigate, press the arrow keys. 7728 20TH AVE NE" at bounding box center [499, 400] width 999 height 631
click at [608, 599] on div "To navigate, press the arrow keys. 7728 20TH AVE NE" at bounding box center [499, 400] width 999 height 631
click at [608, 606] on div "To navigate, press the arrow keys. 7728 20TH AVE NE" at bounding box center [499, 400] width 999 height 631
click at [608, 602] on div "To navigate, press the arrow keys. 7728 20TH AVE NE" at bounding box center [499, 400] width 999 height 631
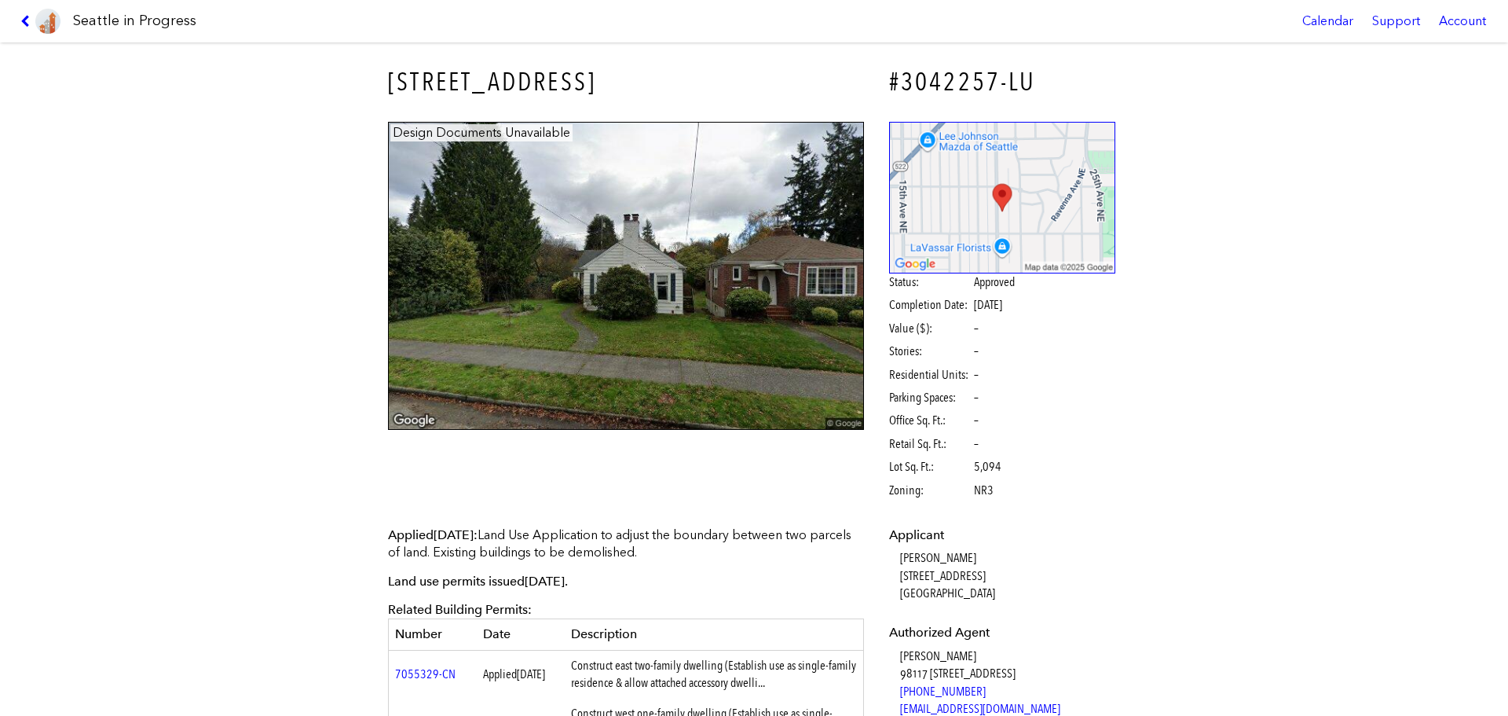
scroll to position [471, 0]
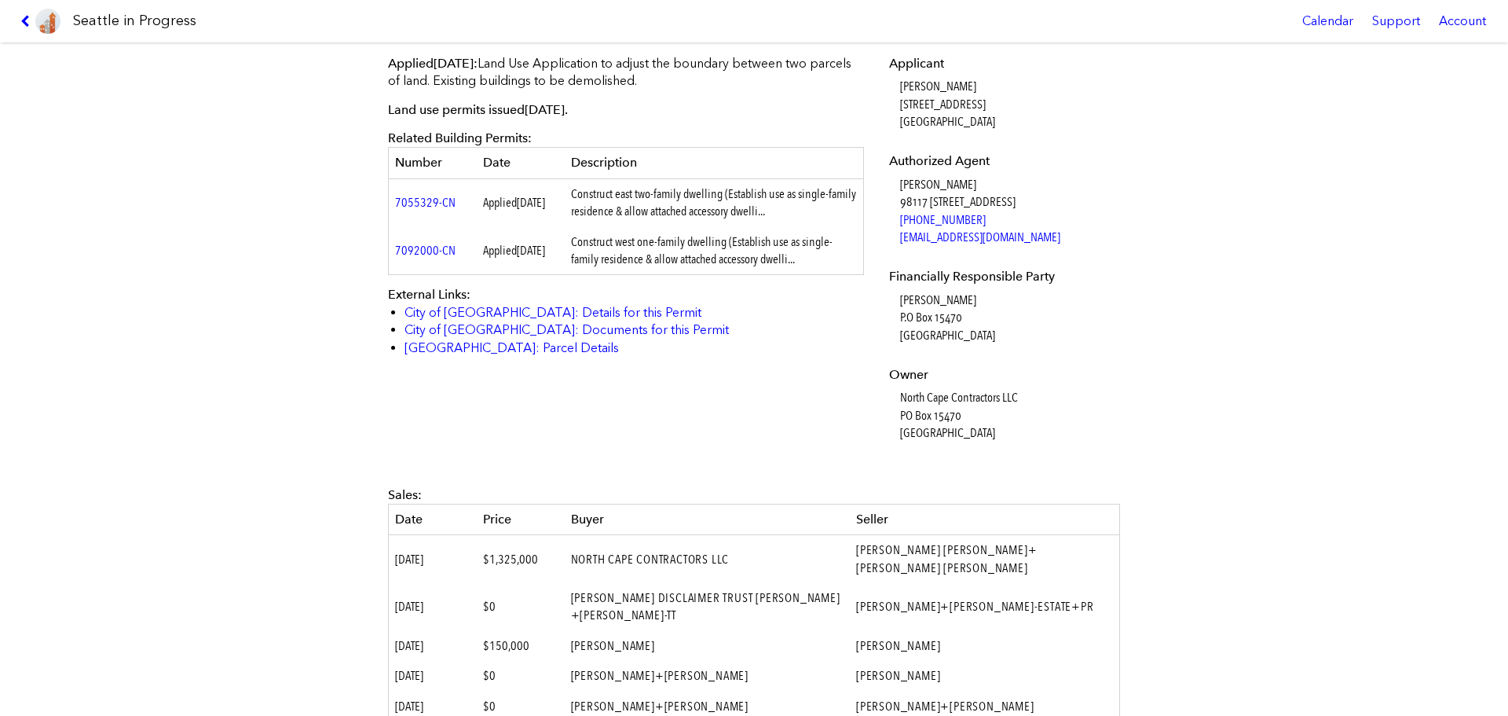
click at [22, 18] on icon at bounding box center [27, 21] width 15 height 13
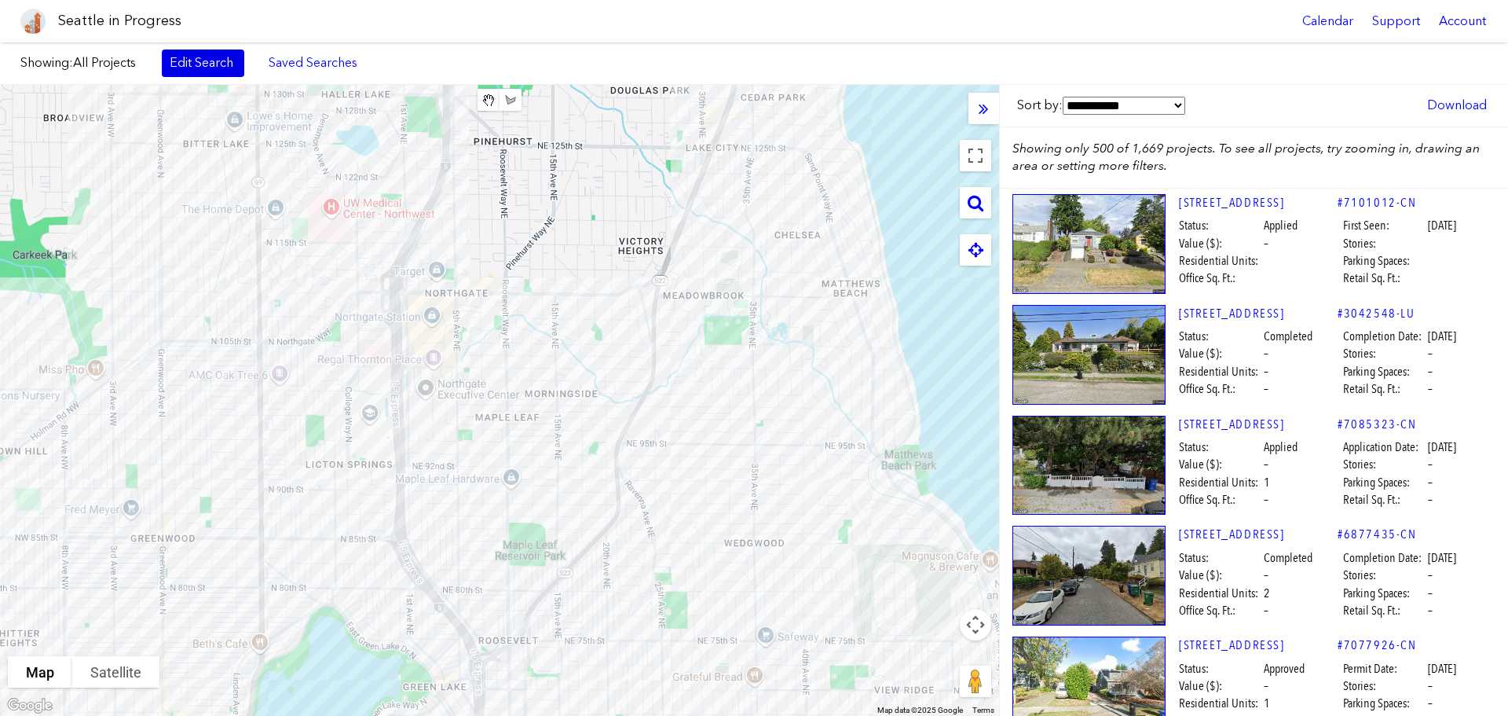
click at [186, 60] on link "Edit Search" at bounding box center [203, 62] width 82 height 27
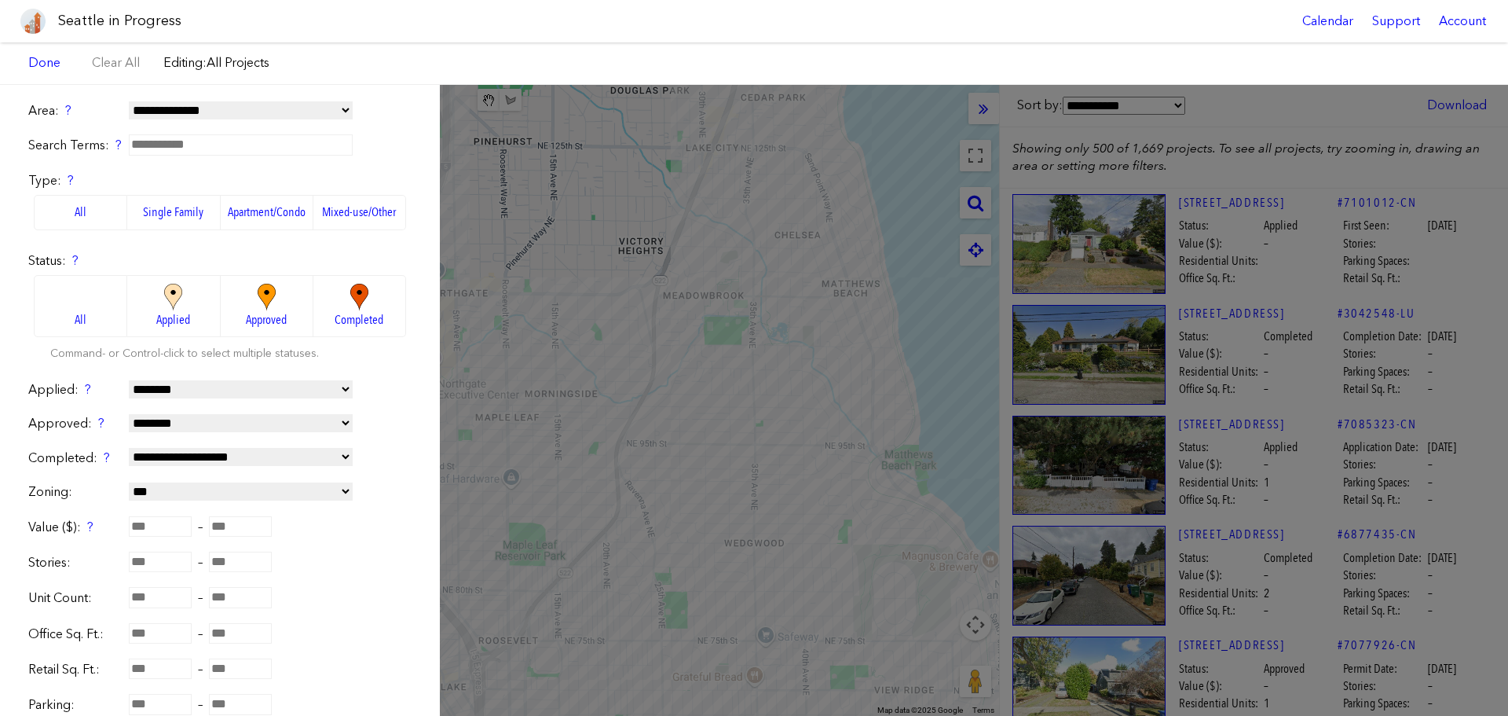
click at [313, 301] on label "Completed" at bounding box center [359, 306] width 93 height 62
click at [284, 297] on label "Approved" at bounding box center [267, 306] width 93 height 62
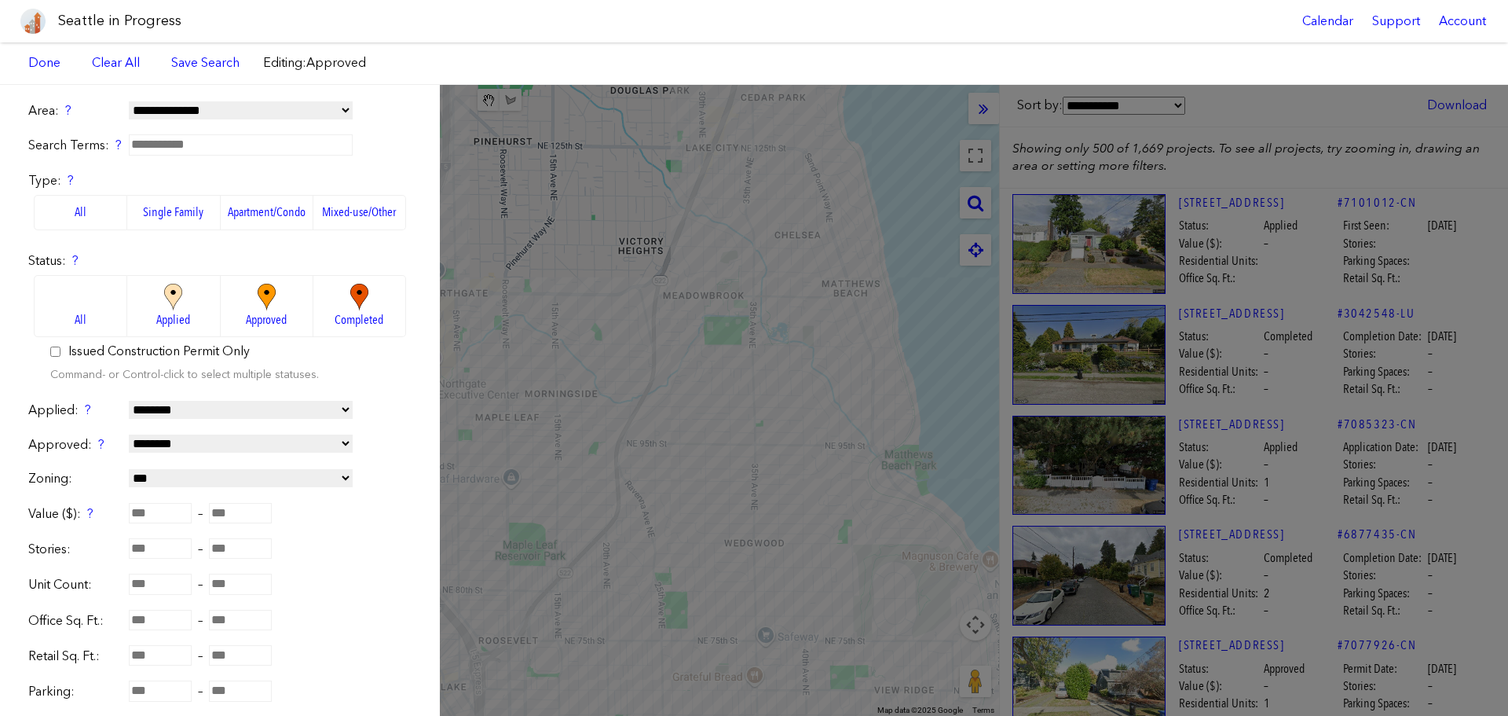
click at [200, 408] on select "**********" at bounding box center [241, 410] width 224 height 18
select select "*****"
click at [129, 401] on select "**********" at bounding box center [241, 410] width 224 height 18
